Goal: Information Seeking & Learning: Learn about a topic

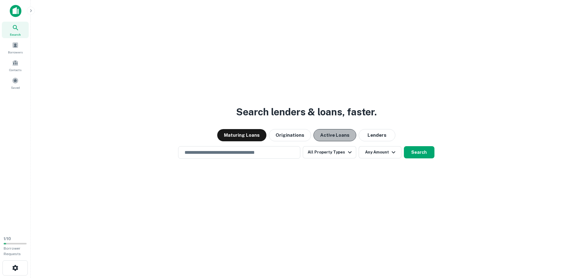
click at [341, 136] on button "Active Loans" at bounding box center [334, 135] width 43 height 12
click at [271, 152] on input "text" at bounding box center [239, 152] width 117 height 7
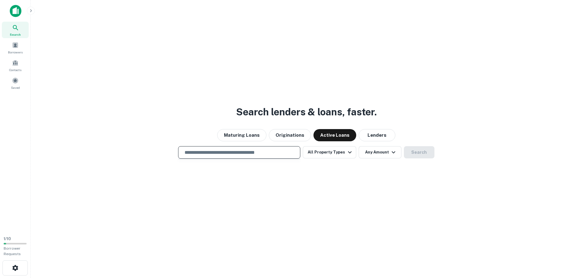
paste input "**********"
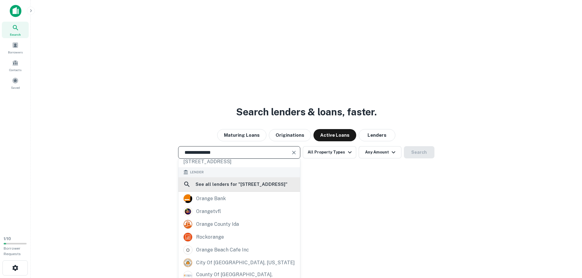
scroll to position [64, 0]
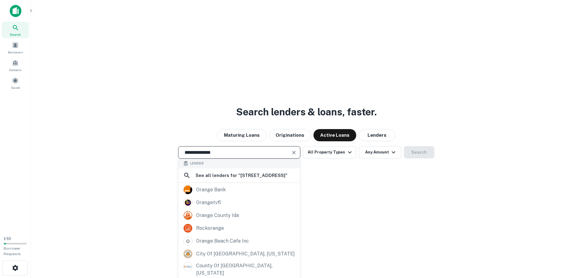
click at [235, 151] on input "**********" at bounding box center [234, 152] width 107 height 7
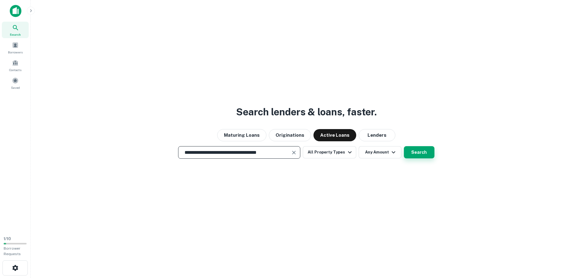
type input "**********"
click at [430, 156] on button "Search" at bounding box center [419, 152] width 31 height 12
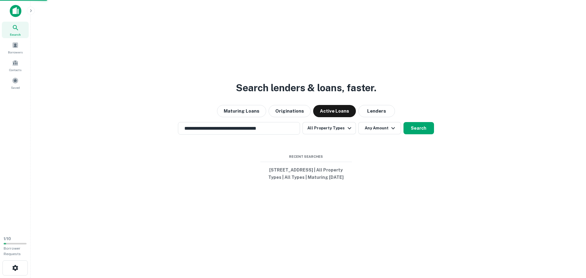
click at [329, 116] on div "478 orange ave, coronado, ca, 92118" at bounding box center [293, 119] width 128 height 11
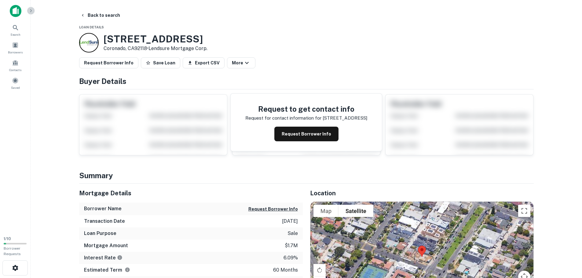
click at [29, 10] on icon "button" at bounding box center [30, 10] width 5 height 5
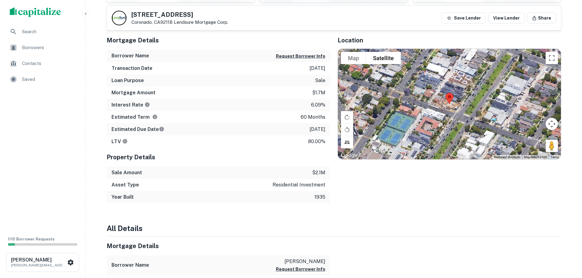
scroll to position [123, 0]
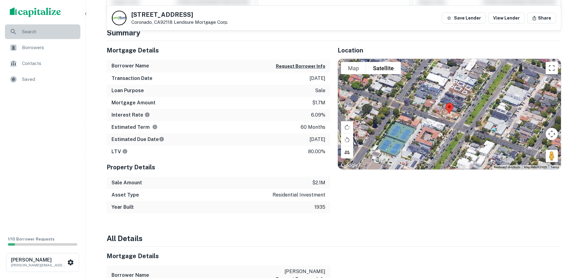
click at [63, 33] on span "Search" at bounding box center [49, 31] width 55 height 7
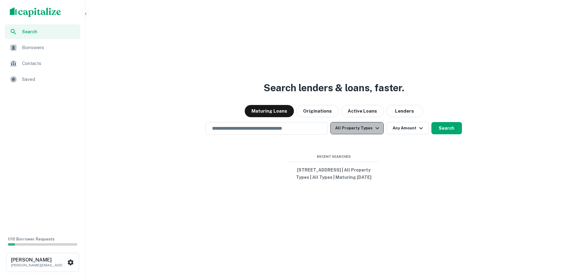
click at [373, 125] on icon "button" at bounding box center [376, 128] width 7 height 7
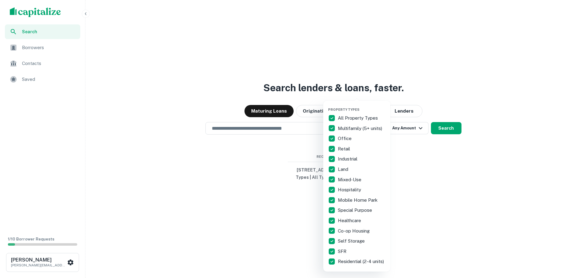
click at [442, 161] on div at bounding box center [293, 139] width 586 height 278
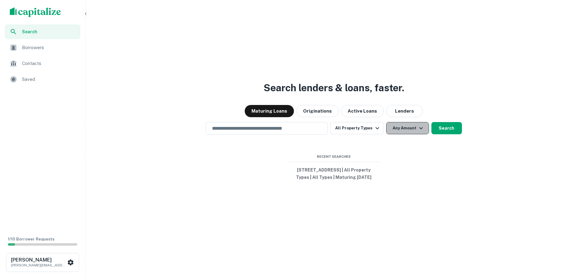
click at [413, 125] on button "Any Amount" at bounding box center [407, 128] width 43 height 12
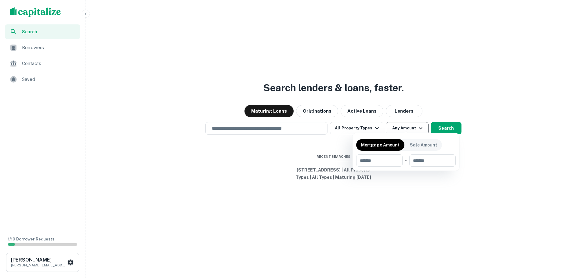
click at [413, 125] on div at bounding box center [293, 139] width 586 height 278
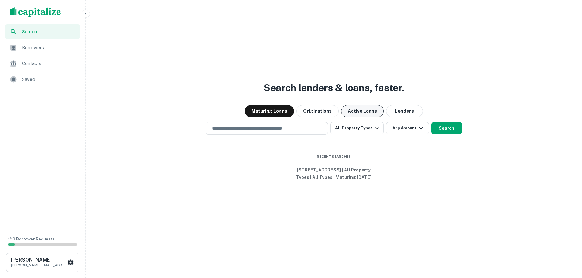
click at [356, 105] on button "Active Loans" at bounding box center [362, 111] width 43 height 12
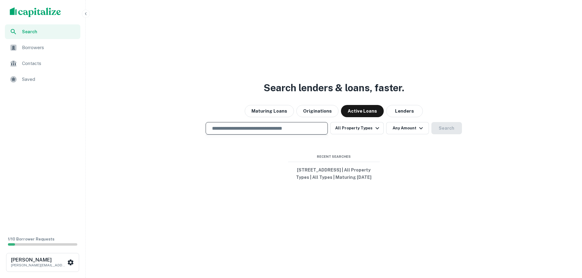
click at [288, 125] on input "text" at bounding box center [266, 128] width 117 height 7
type input "**********"
click at [441, 128] on button "Search" at bounding box center [446, 128] width 31 height 12
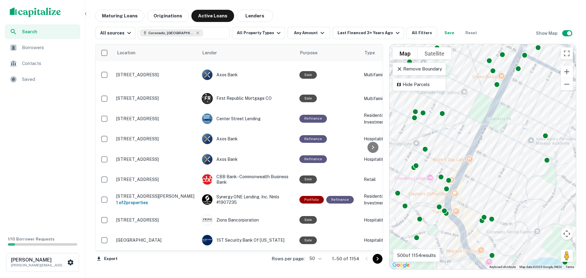
drag, startPoint x: 468, startPoint y: 198, endPoint x: 465, endPoint y: 178, distance: 20.3
click at [465, 178] on div "To activate drag with keyboard, press Alt + Enter. Once in keyboard drag state,…" at bounding box center [483, 156] width 187 height 225
click at [528, 11] on div "Maturing Loans Originations Active Loans Lenders" at bounding box center [335, 16] width 481 height 12
click at [275, 36] on icon "button" at bounding box center [278, 32] width 7 height 7
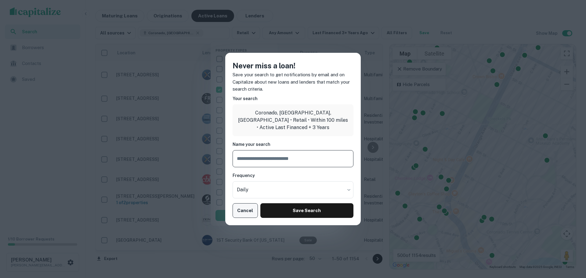
click at [247, 211] on button "Cancel" at bounding box center [245, 210] width 25 height 15
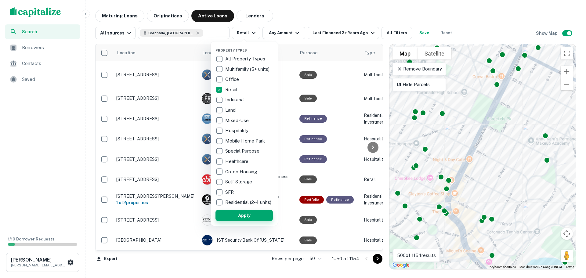
click at [259, 221] on button "Apply" at bounding box center [244, 215] width 57 height 11
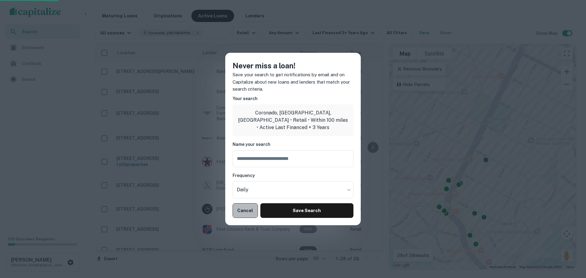
click at [244, 214] on button "Cancel" at bounding box center [245, 210] width 25 height 15
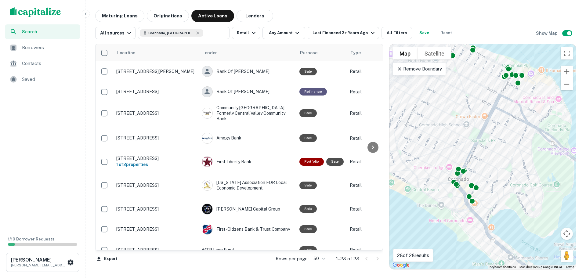
drag, startPoint x: 532, startPoint y: 164, endPoint x: 502, endPoint y: 167, distance: 29.5
click at [502, 167] on div "To activate drag with keyboard, press Alt + Enter. Once in keyboard drag state,…" at bounding box center [483, 156] width 187 height 225
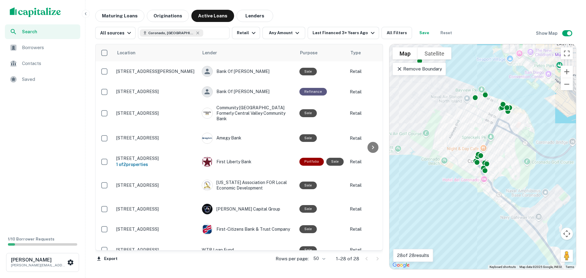
click at [493, 14] on div "Maturing Loans Originations Active Loans Lenders" at bounding box center [335, 16] width 481 height 12
